Goal: Task Accomplishment & Management: Manage account settings

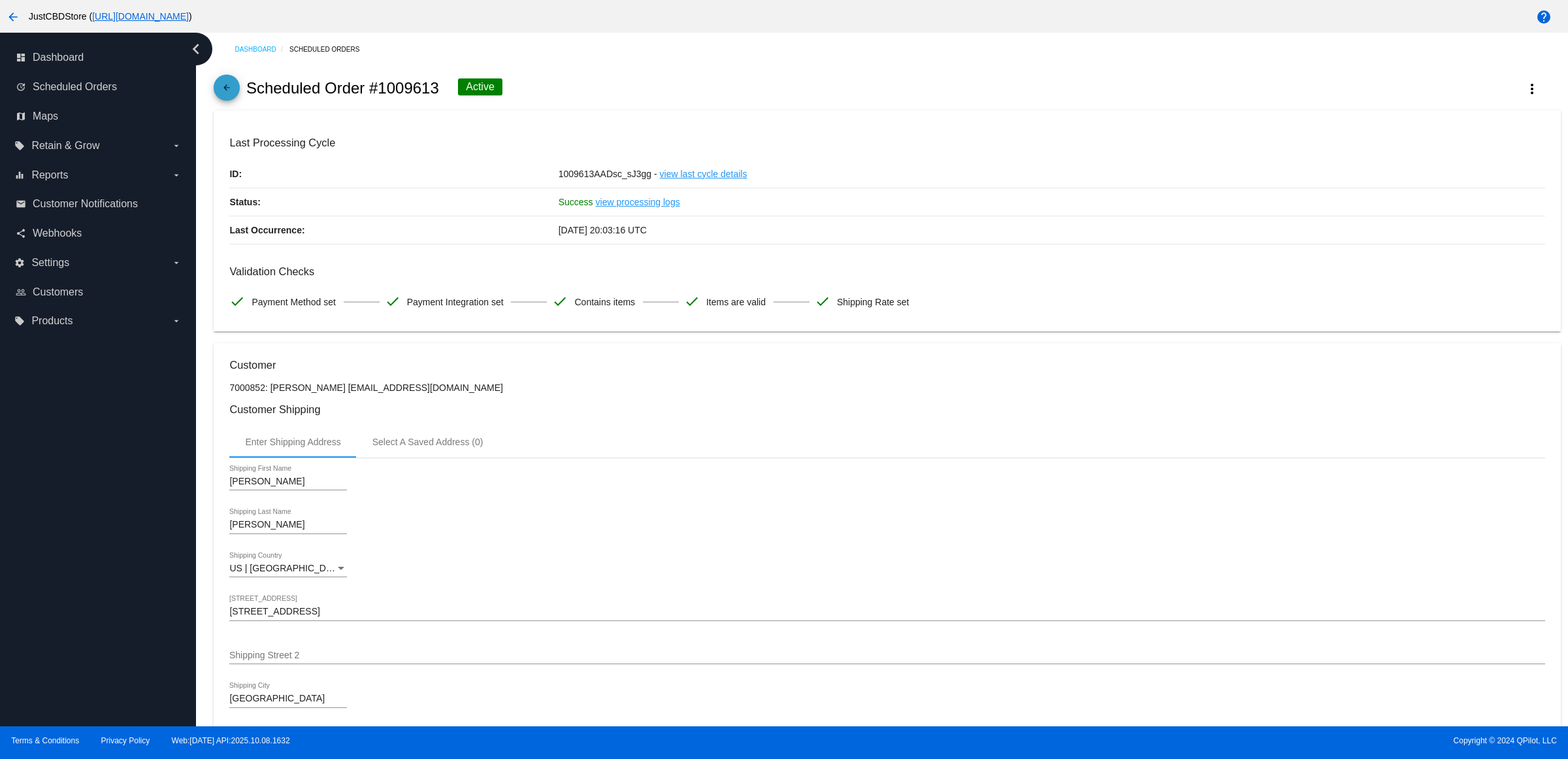
click at [226, 96] on mat-icon "arrow_back" at bounding box center [226, 91] width 16 height 16
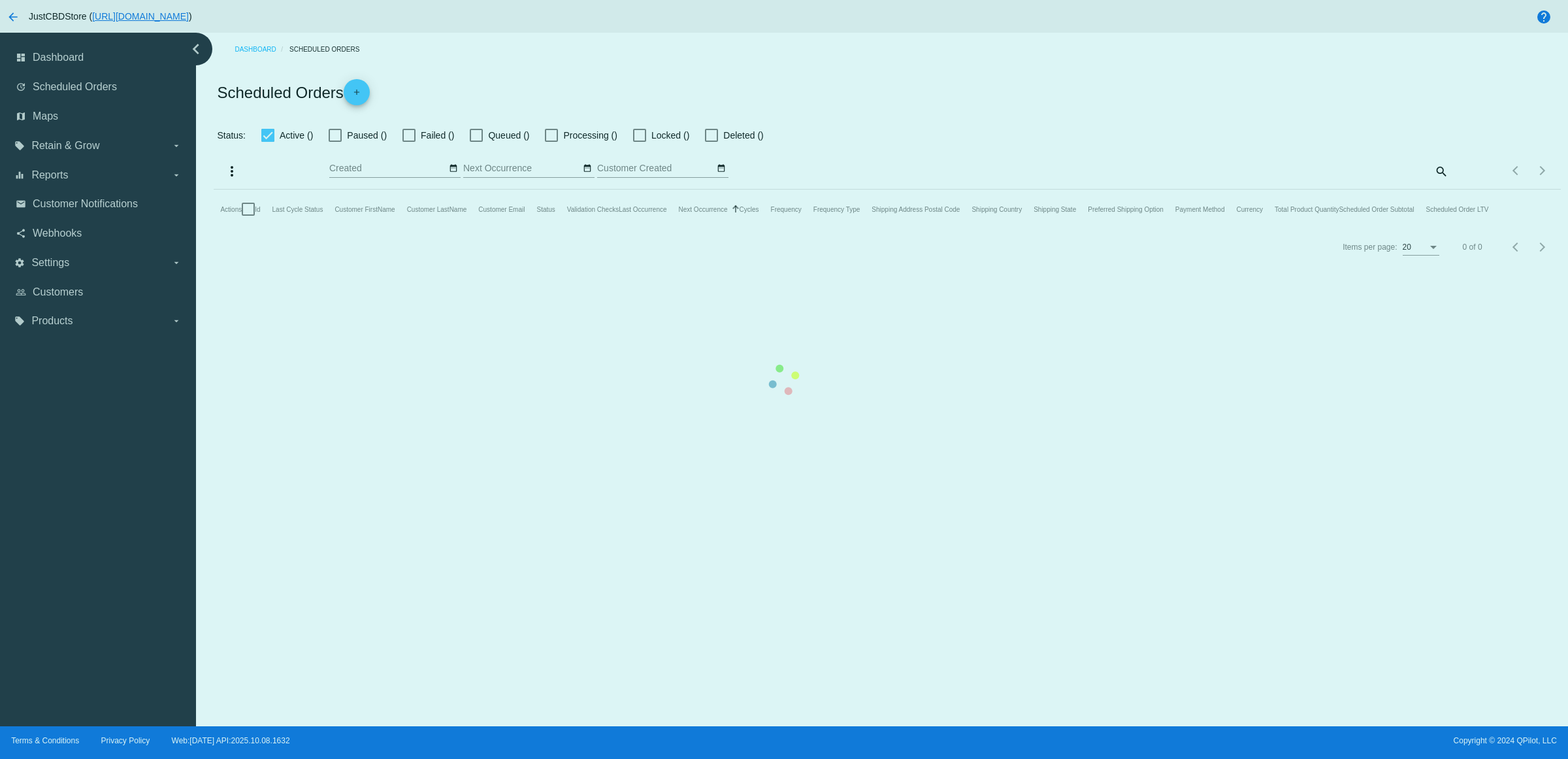
checkbox input "true"
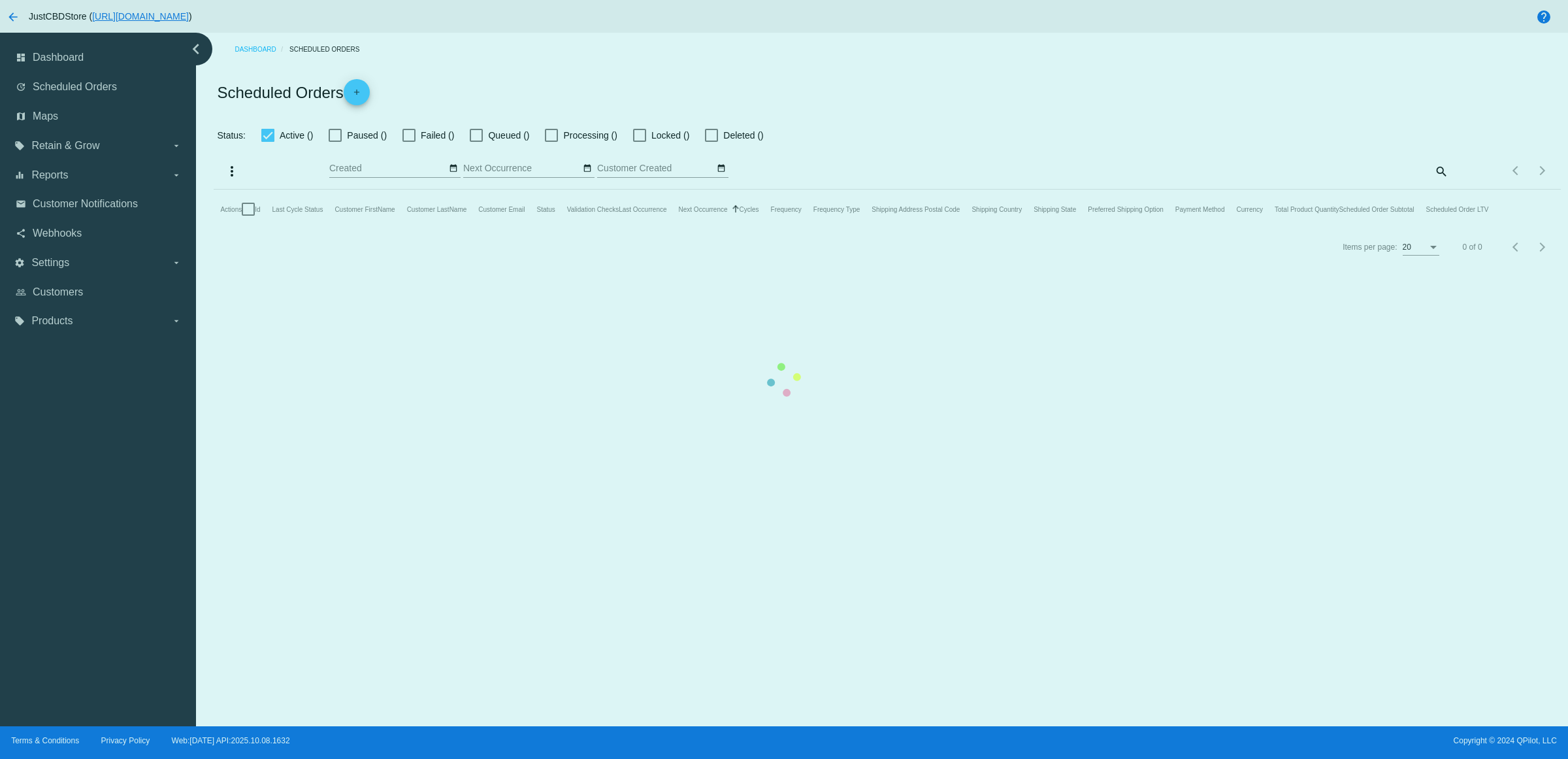
checkbox input "true"
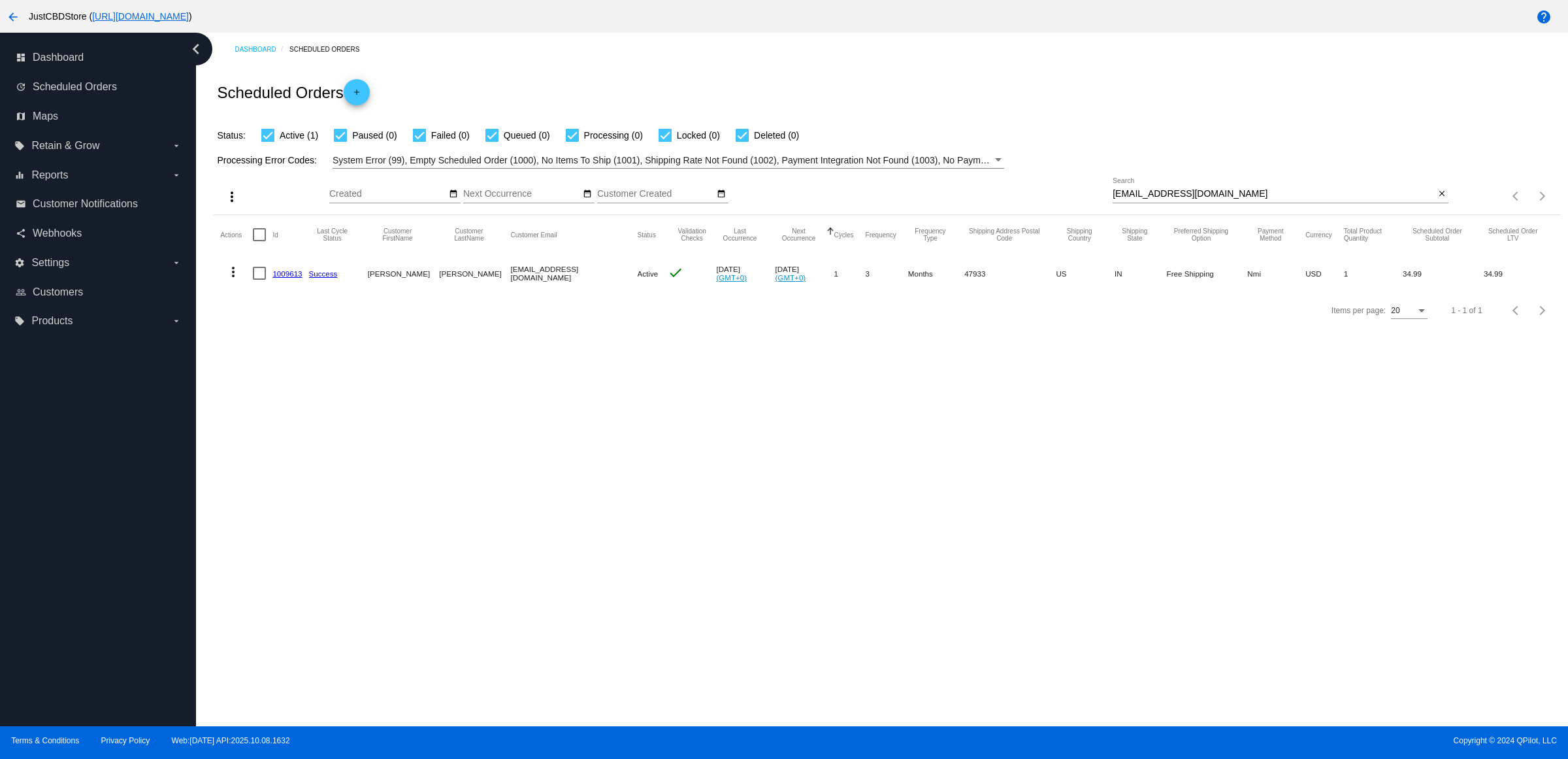
click at [290, 278] on link "1009613" at bounding box center [287, 273] width 29 height 8
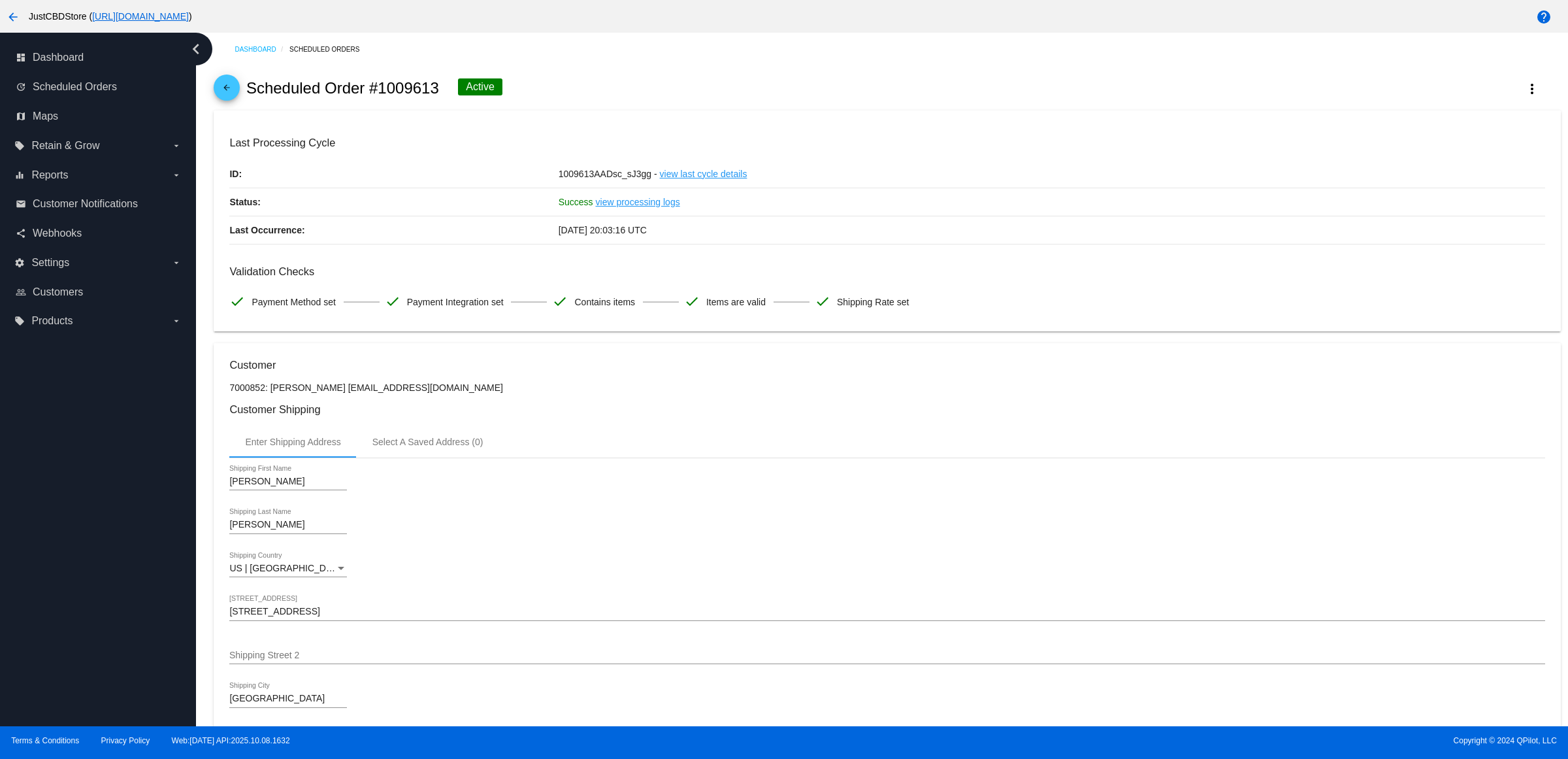
click at [224, 97] on mat-icon "arrow_back" at bounding box center [226, 91] width 16 height 16
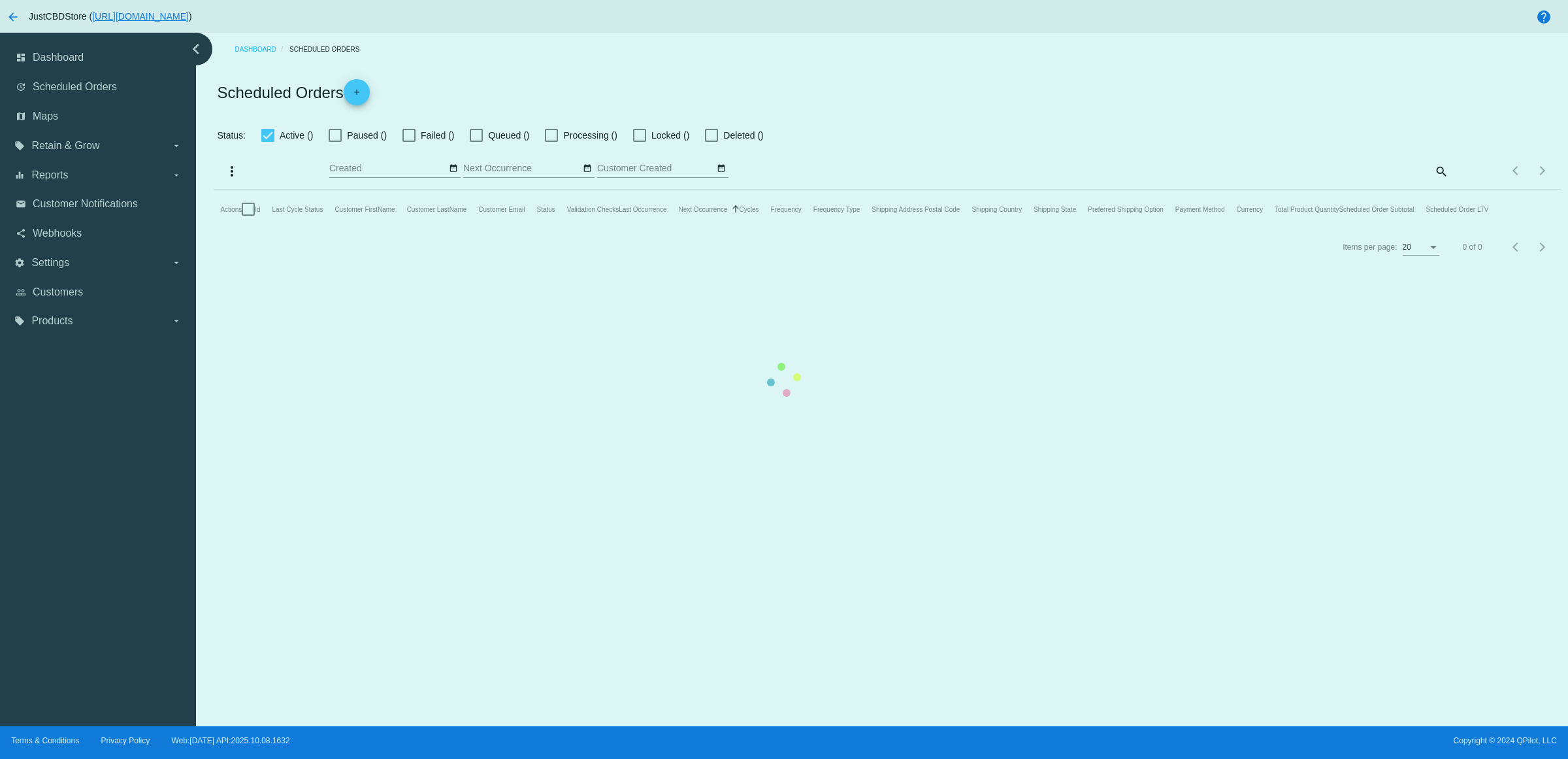
checkbox input "true"
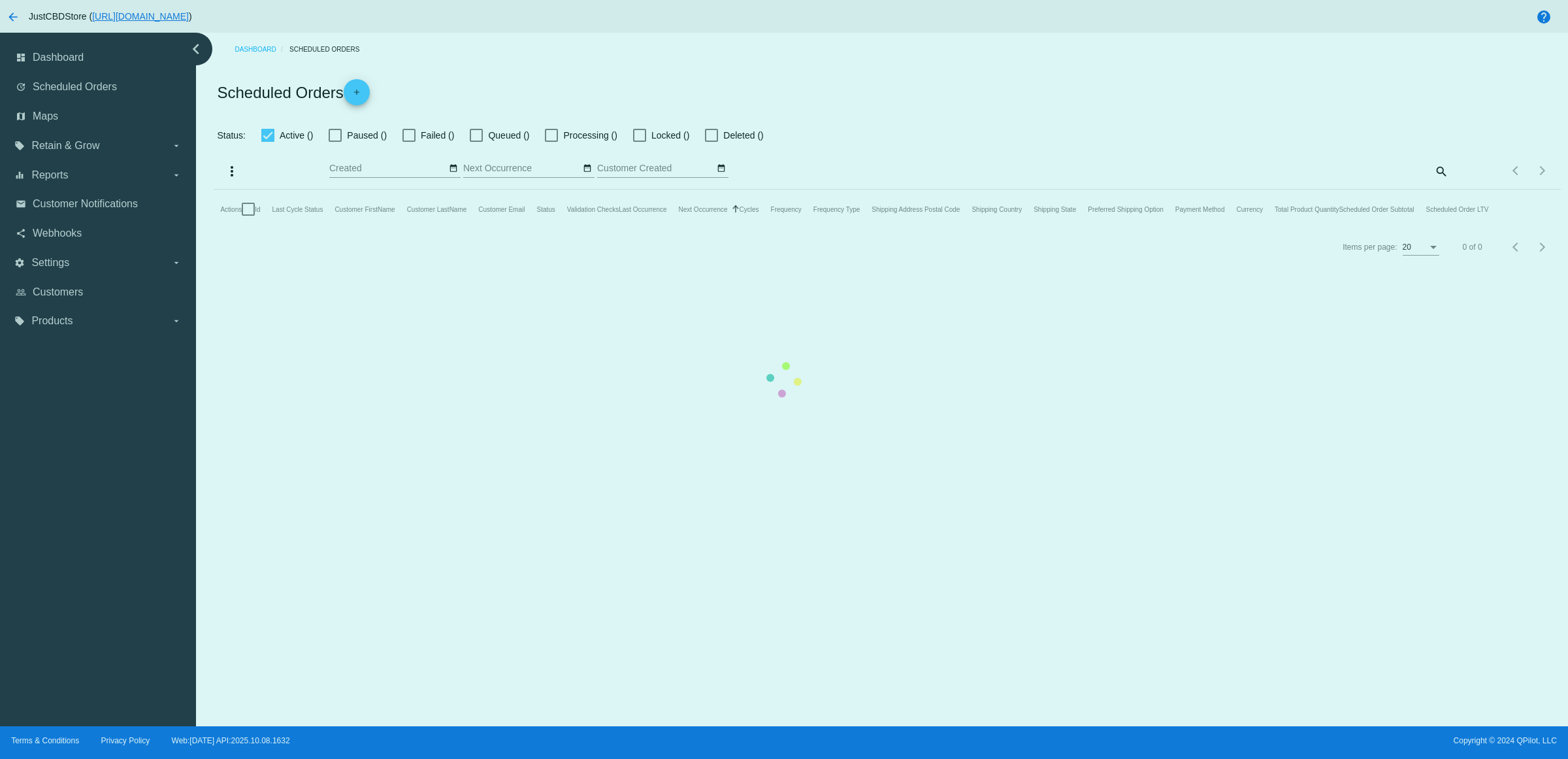
checkbox input "true"
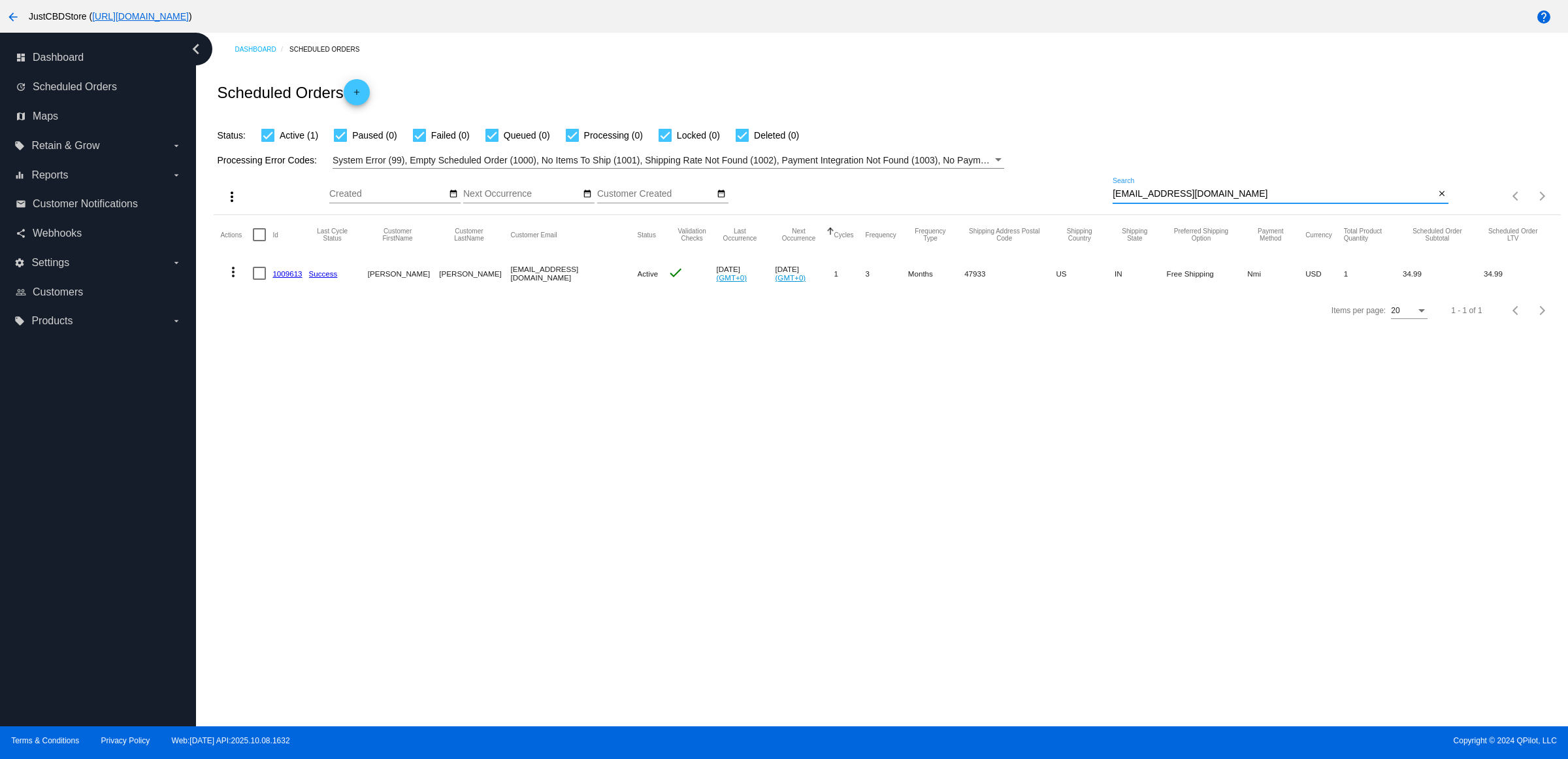
click at [1428, 199] on input "[EMAIL_ADDRESS][DOMAIN_NAME]" at bounding box center [1273, 194] width 322 height 11
click at [1437, 199] on mat-icon "close" at bounding box center [1441, 194] width 9 height 11
click at [1435, 207] on mat-icon "search" at bounding box center [1440, 196] width 16 height 20
click at [1435, 199] on input "Search" at bounding box center [1280, 194] width 336 height 11
type input "[EMAIL_ADDRESS][DOMAIN_NAME]"
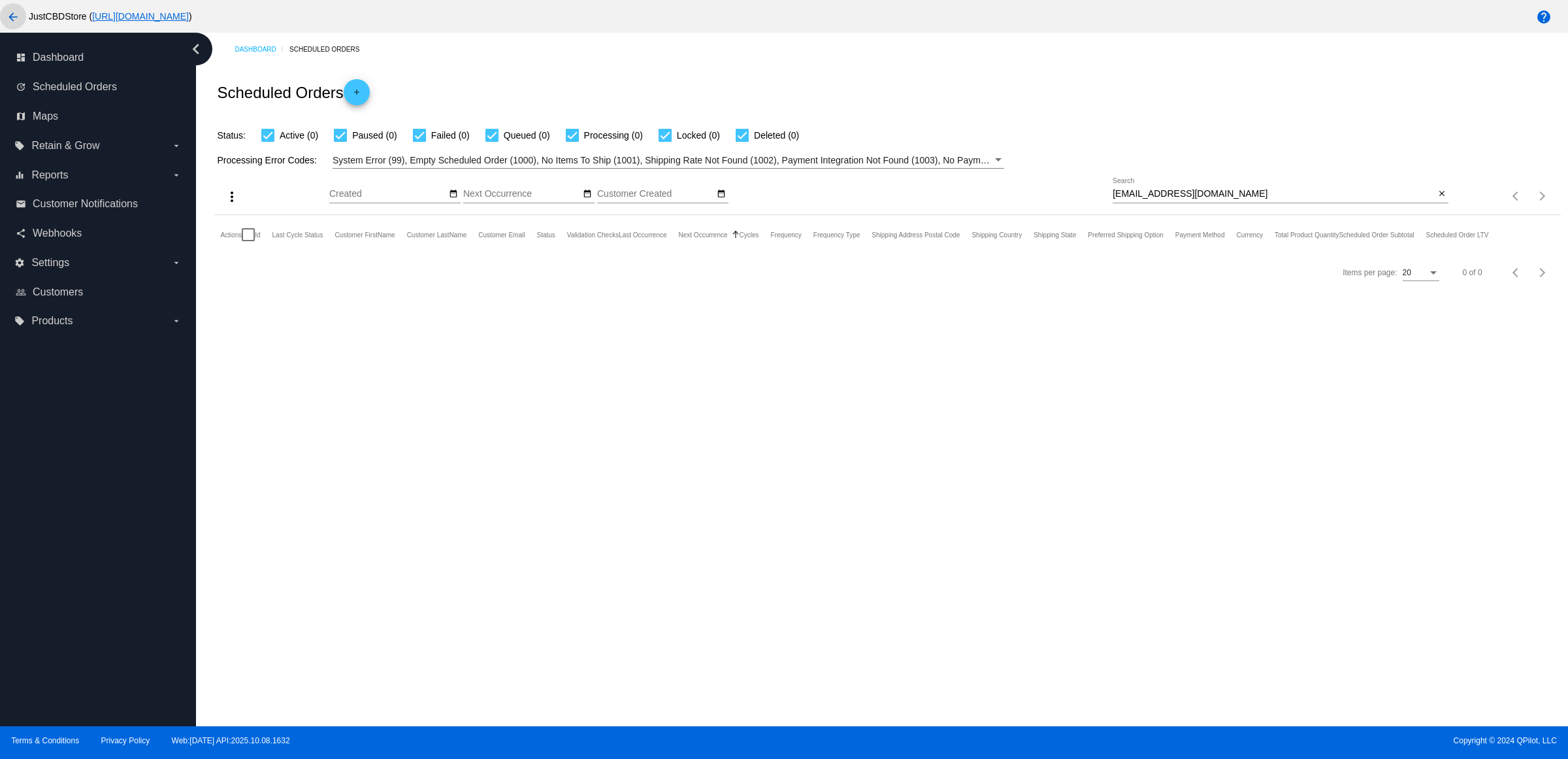
click at [18, 22] on mat-icon "arrow_back" at bounding box center [13, 17] width 16 height 16
